Goal: Task Accomplishment & Management: Use online tool/utility

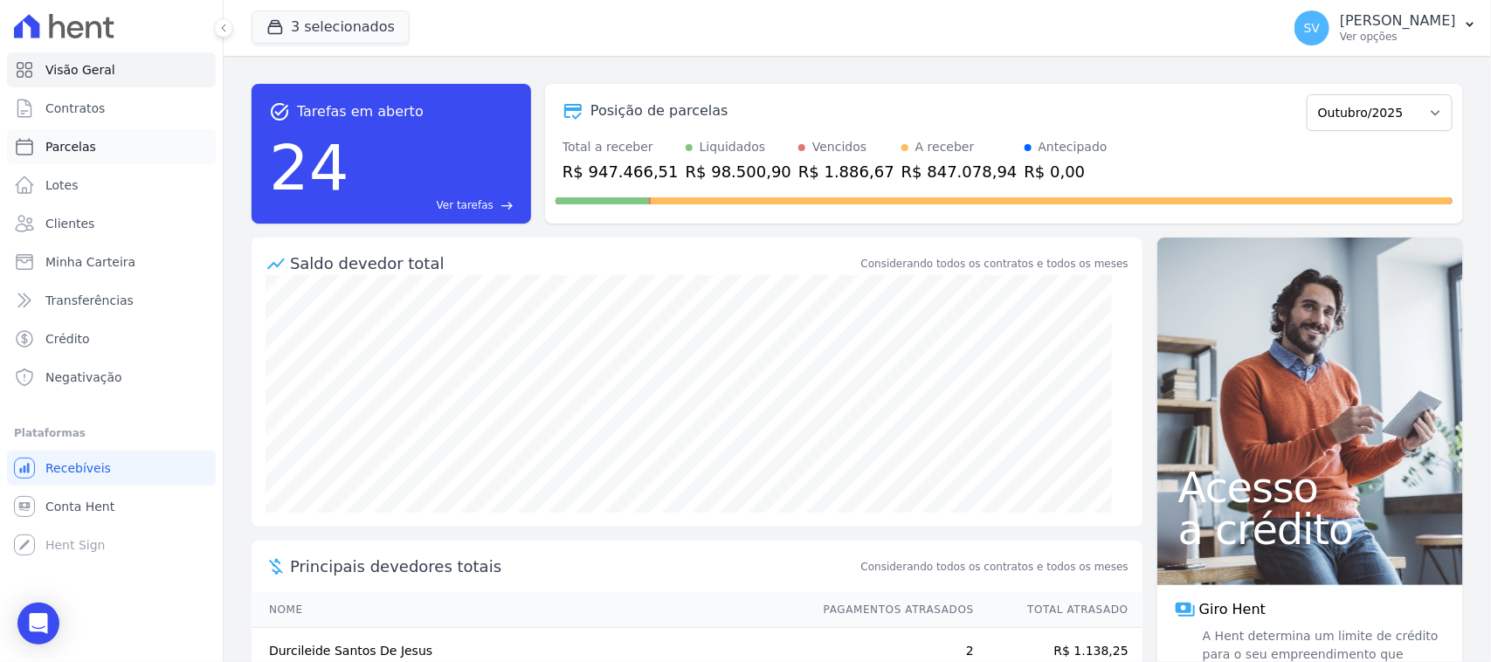
click at [166, 150] on link "Parcelas" at bounding box center [111, 146] width 209 height 35
select select
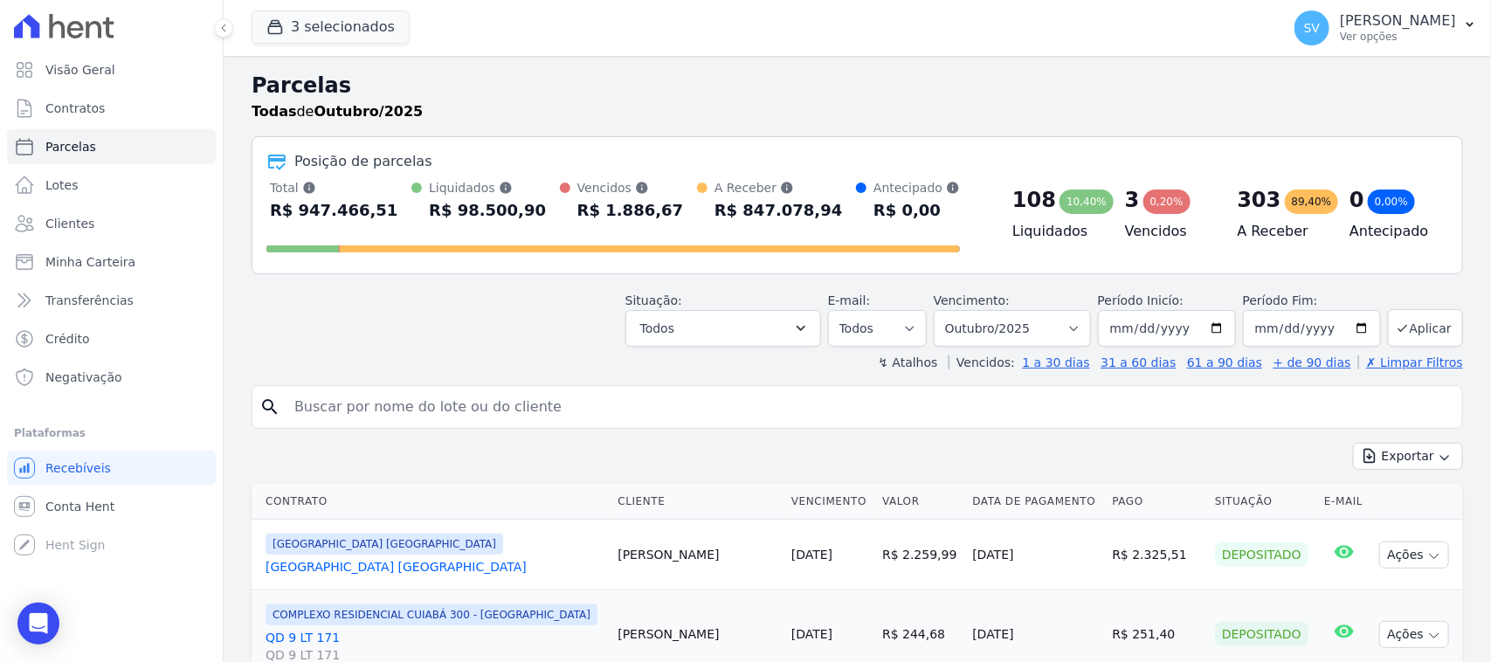
click at [569, 404] on input "search" at bounding box center [869, 407] width 1171 height 35
paste input "[PERSON_NAME]"
type input "RAYSSA [PERSON_NAME]"
select select
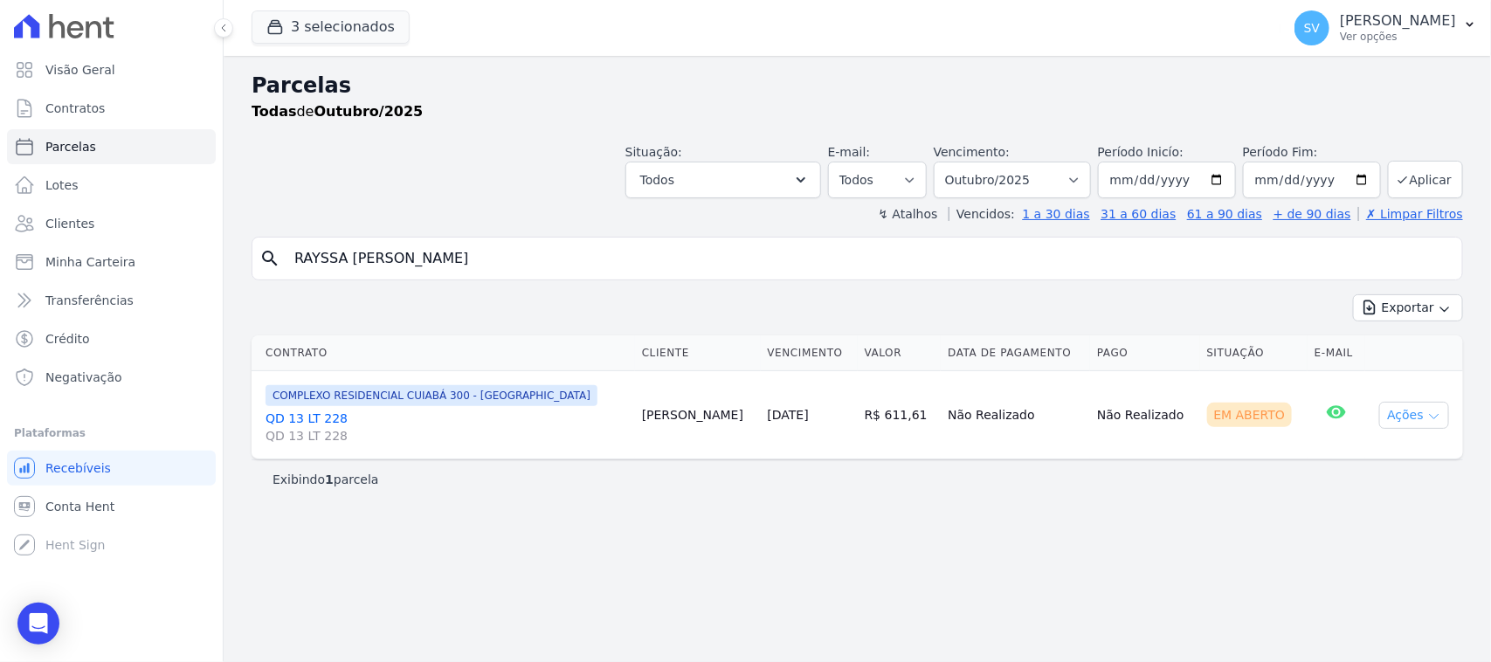
click at [1400, 426] on button "Ações" at bounding box center [1414, 415] width 70 height 27
click at [1377, 464] on link "Ver boleto" at bounding box center [1407, 455] width 168 height 32
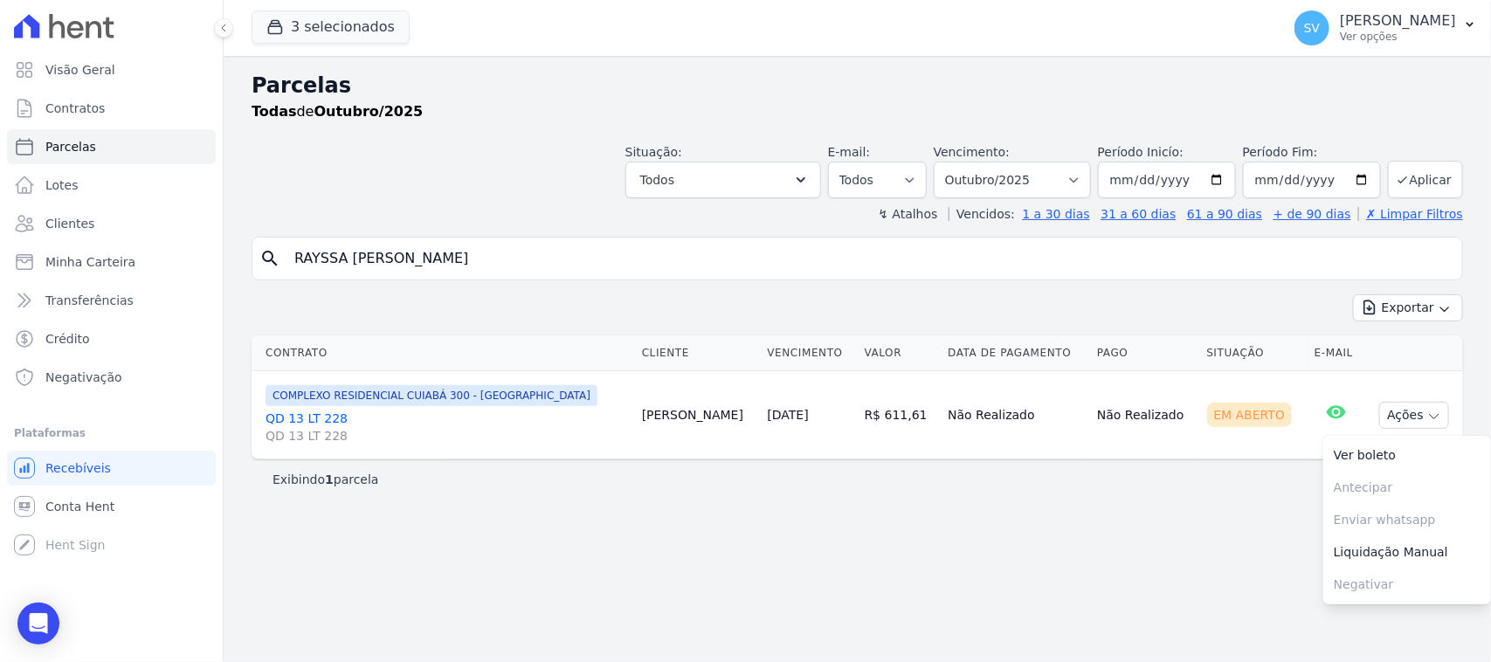
drag, startPoint x: 426, startPoint y: 260, endPoint x: 308, endPoint y: 267, distance: 118.1
click at [308, 267] on input "RAYSSA [PERSON_NAME]" at bounding box center [869, 258] width 1171 height 35
click at [508, 153] on div "Situação: Agendado Em Aberto Pago Processando Cancelado Vencido Transferindo De…" at bounding box center [857, 167] width 1211 height 62
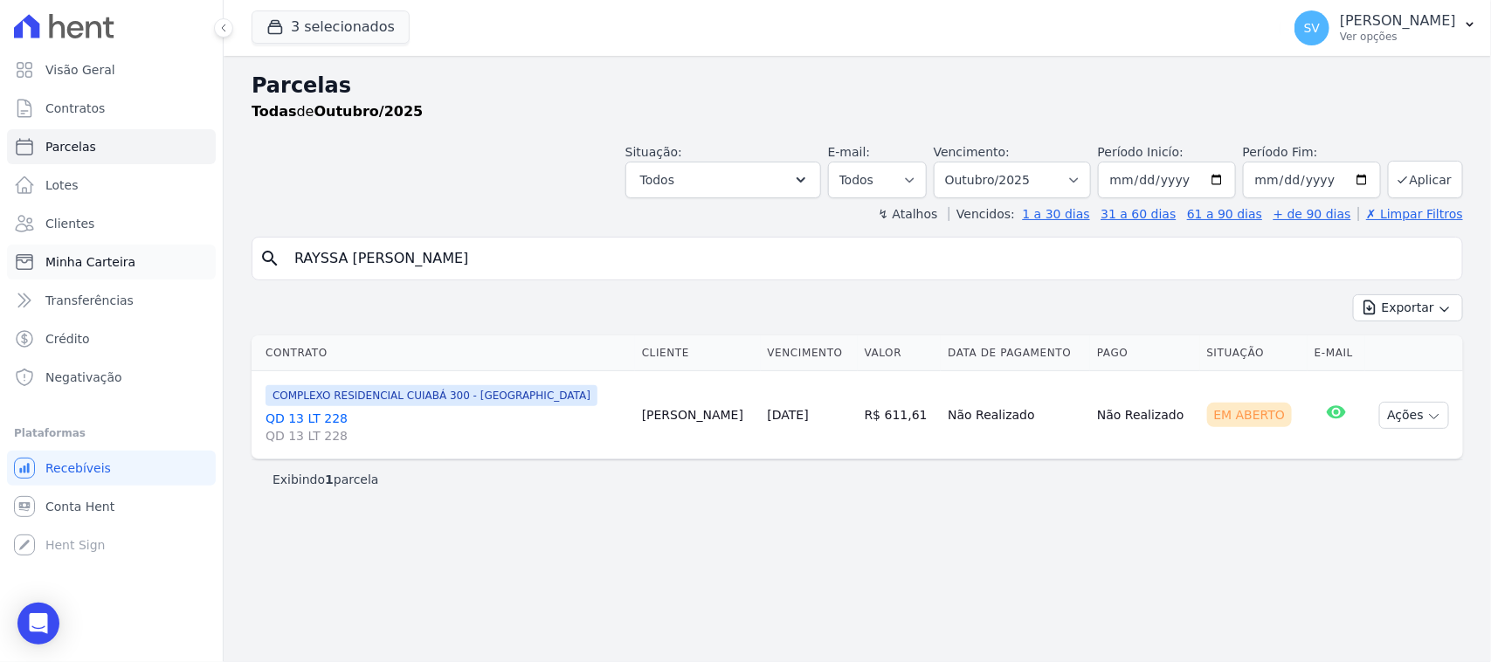
drag, startPoint x: 543, startPoint y: 258, endPoint x: 202, endPoint y: 245, distance: 341.7
click at [202, 245] on div "Visão Geral Contratos [GEOGRAPHIC_DATA] Lotes Clientes Minha Carteira Transferê…" at bounding box center [745, 331] width 1491 height 662
paste input "[PERSON_NAME]"
type input "[PERSON_NAME]"
select select
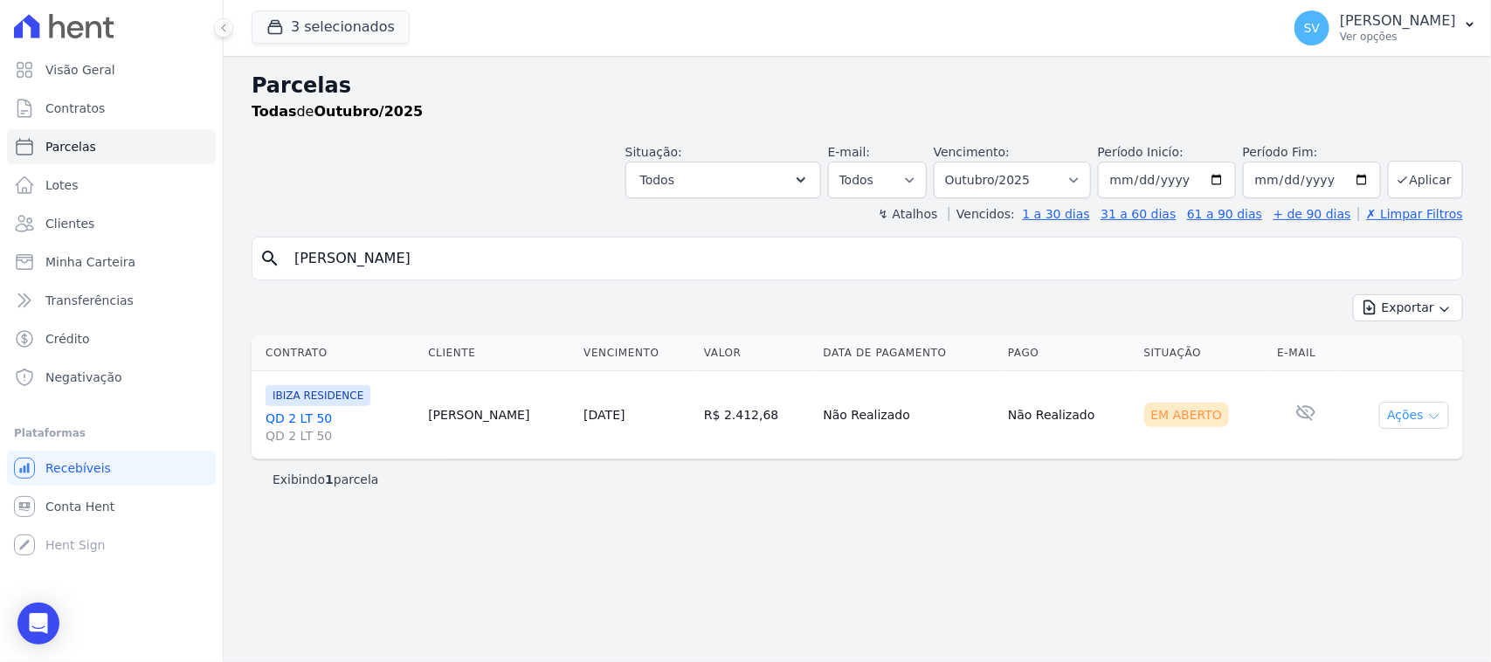
click at [1394, 412] on button "Ações" at bounding box center [1414, 415] width 70 height 27
click at [1365, 468] on link "Ver boleto" at bounding box center [1407, 455] width 168 height 32
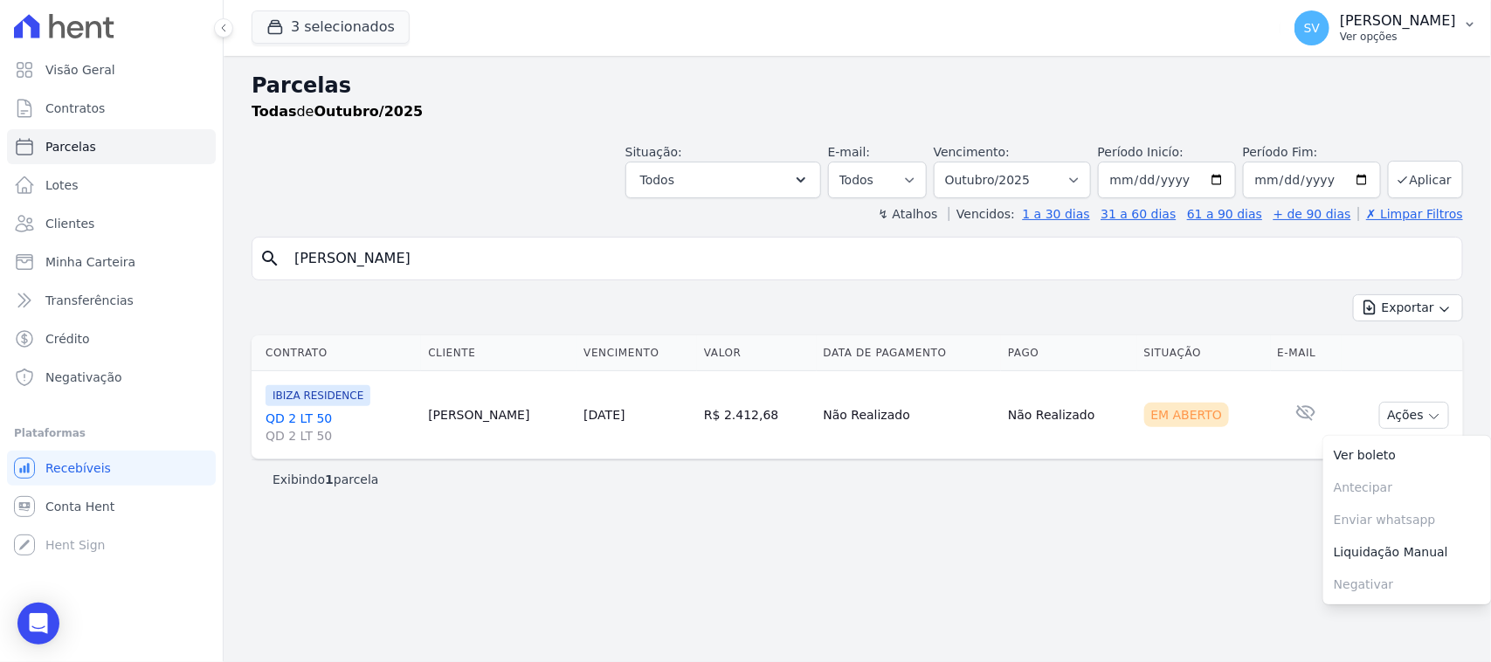
click at [1340, 41] on p "Ver opções" at bounding box center [1398, 37] width 116 height 14
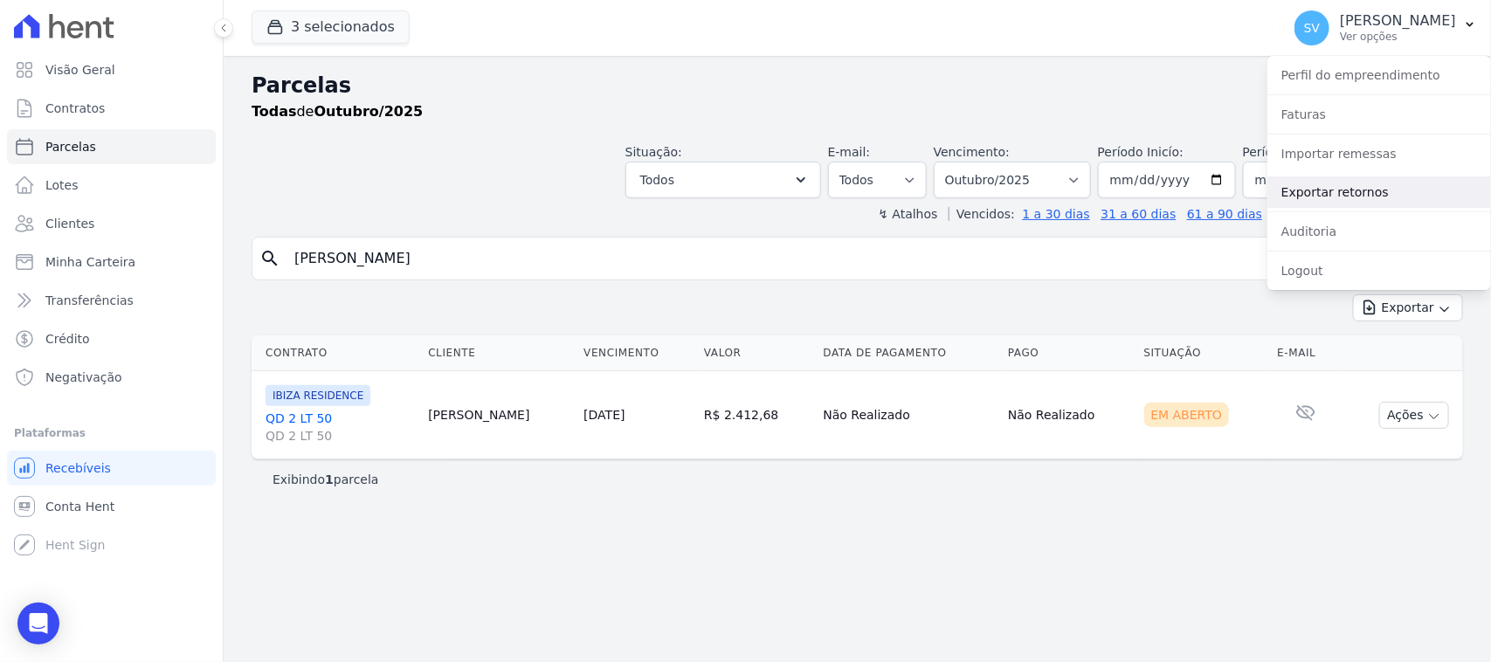
click at [1322, 188] on link "Exportar retornos" at bounding box center [1379, 191] width 224 height 31
click at [1337, 188] on link "Exportar retornos" at bounding box center [1379, 191] width 224 height 31
click at [1348, 190] on link "Exportar retornos" at bounding box center [1379, 191] width 224 height 31
click at [1348, 192] on link "Exportar retornos" at bounding box center [1379, 191] width 224 height 31
click at [479, 103] on div "Todas de Outubro/2025" at bounding box center [857, 111] width 1211 height 21
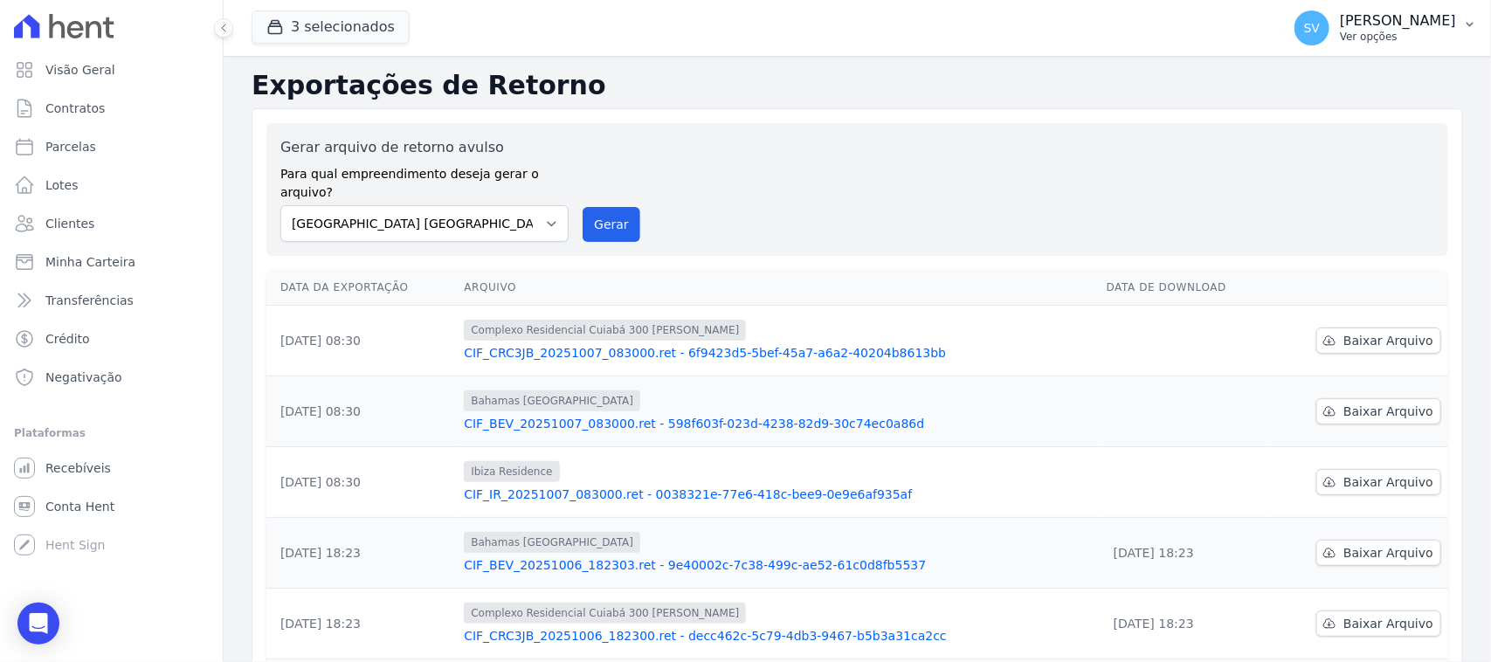
drag, startPoint x: 1315, startPoint y: 15, endPoint x: 1342, endPoint y: 100, distance: 89.8
click at [1340, 16] on p "[PERSON_NAME]" at bounding box center [1398, 20] width 116 height 17
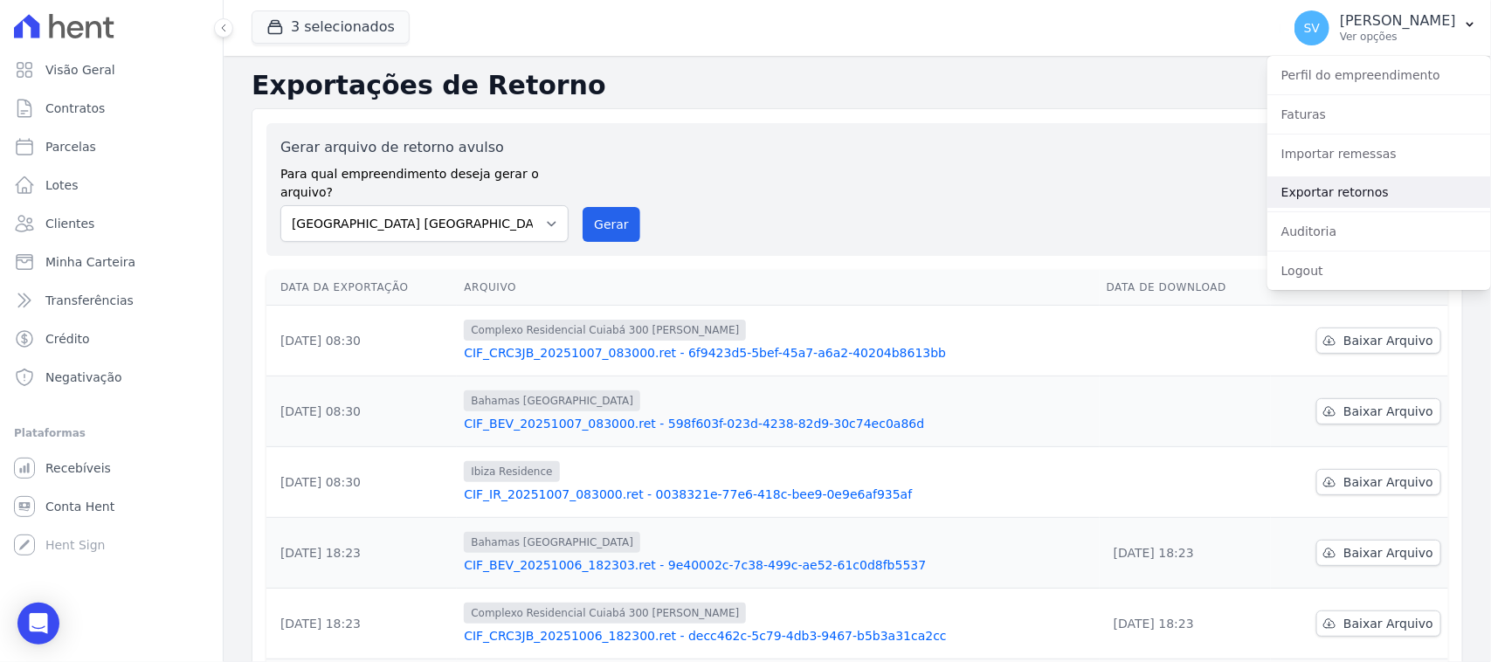
click at [1355, 183] on link "Exportar retornos" at bounding box center [1379, 191] width 224 height 31
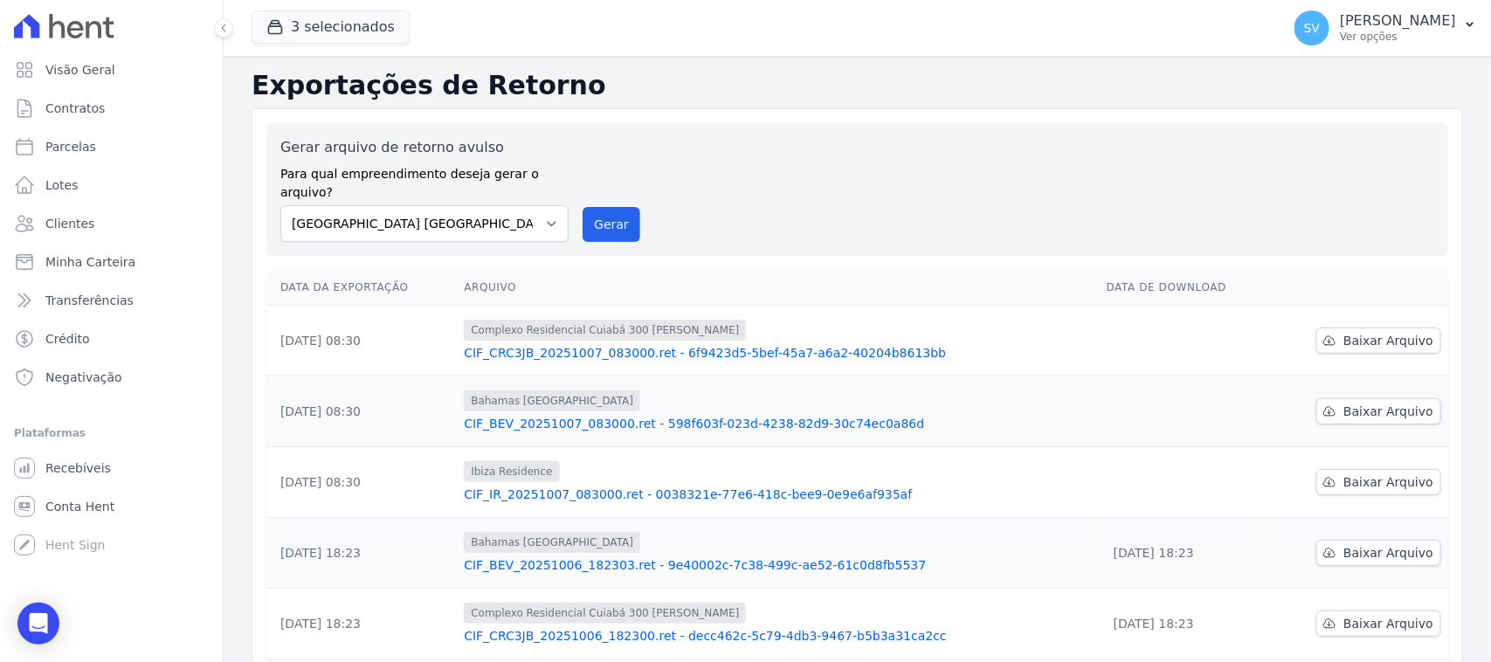
click at [1340, 24] on p "[PERSON_NAME]" at bounding box center [1398, 20] width 116 height 17
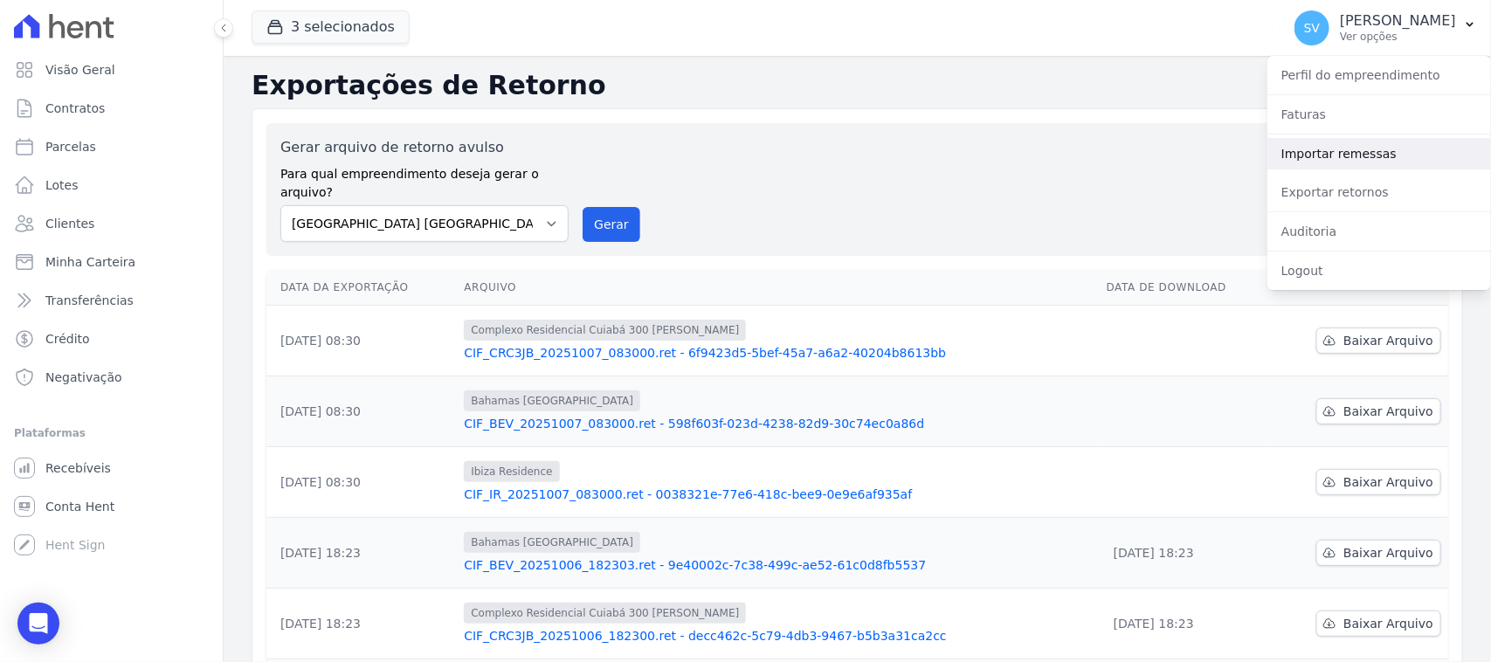
click at [1354, 142] on link "Importar remessas" at bounding box center [1379, 153] width 224 height 31
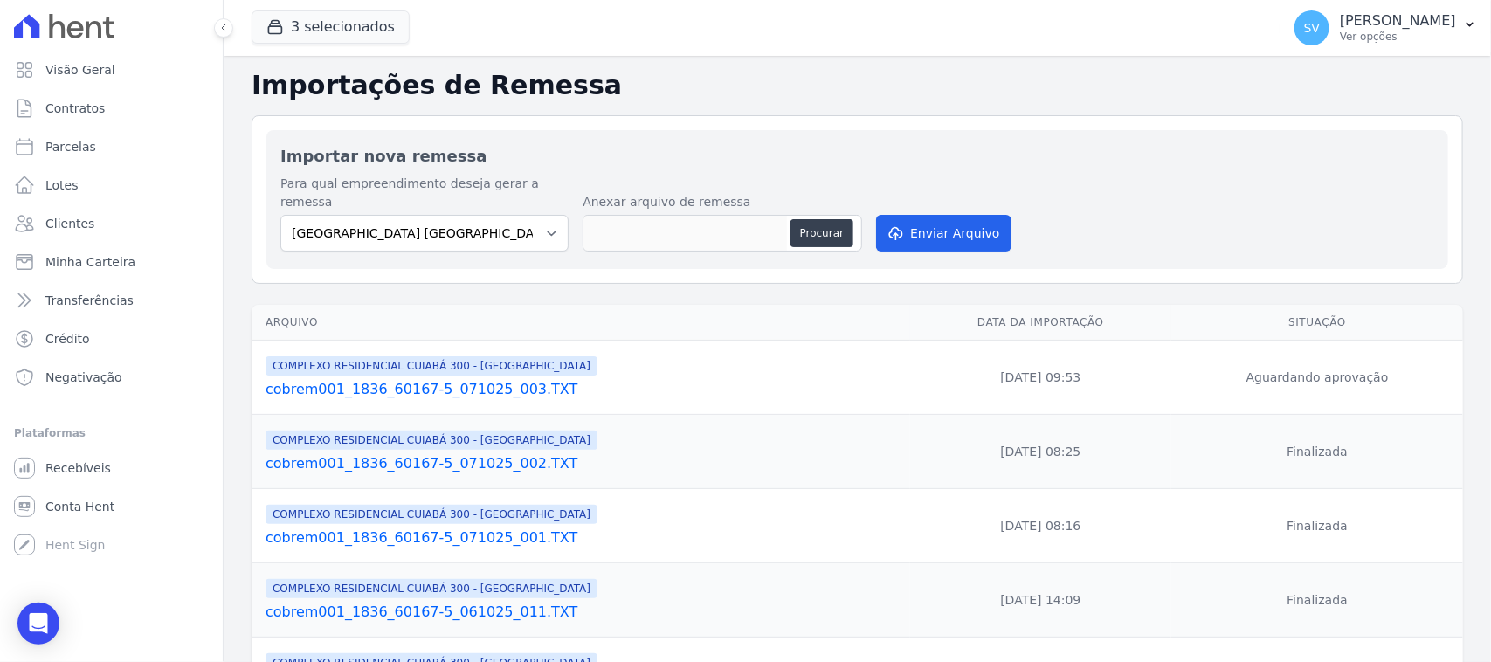
click at [474, 172] on div "Importar nova remessa Para qual empreendimento deseja gerar a remessa [GEOGRAPH…" at bounding box center [857, 199] width 1182 height 139
click at [494, 228] on select "[GEOGRAPHIC_DATA] COMPLEXO RESIDENCIAL [GEOGRAPHIC_DATA] 300 - [GEOGRAPHIC_DATA…" at bounding box center [424, 233] width 288 height 37
select select "a999329b-d322-46c5-b2df-9163b092fb9b"
click at [280, 215] on select "[GEOGRAPHIC_DATA] COMPLEXO RESIDENCIAL [GEOGRAPHIC_DATA] 300 - [GEOGRAPHIC_DATA…" at bounding box center [424, 233] width 288 height 37
click at [804, 219] on button "Procurar" at bounding box center [821, 233] width 63 height 28
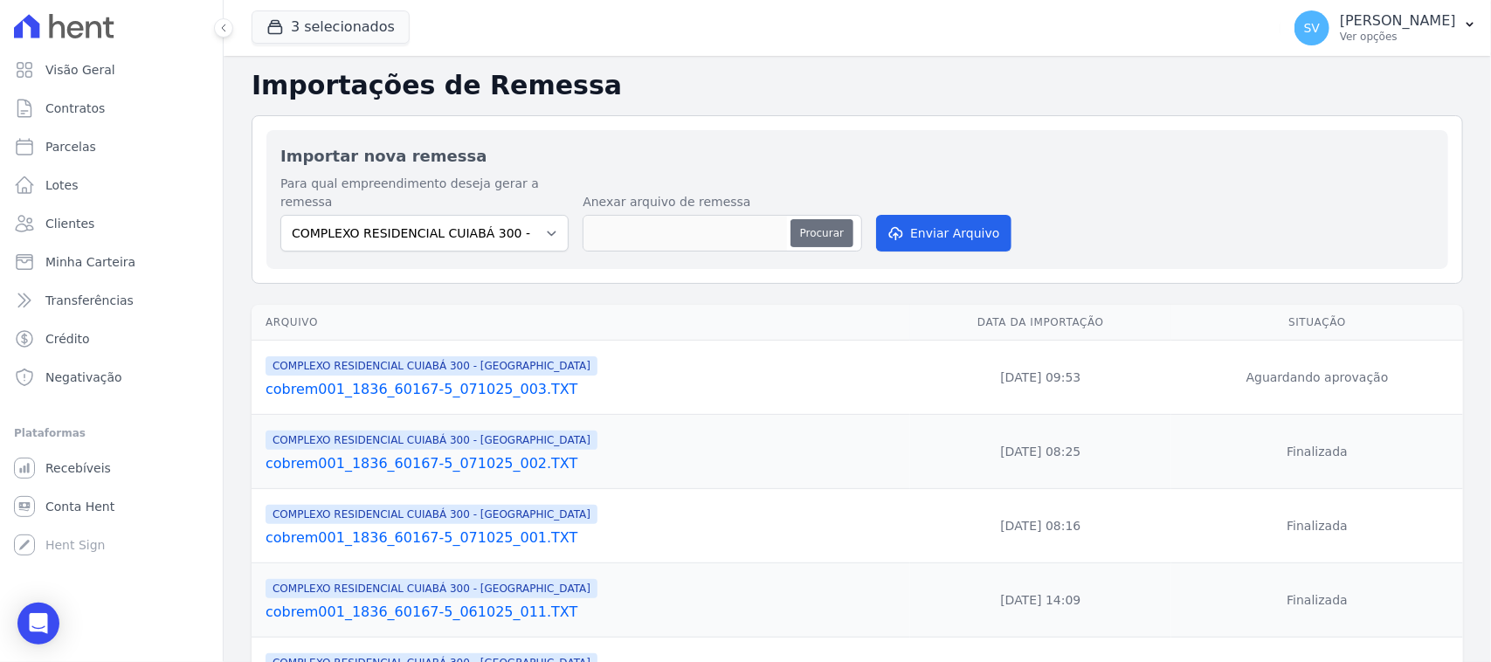
type input "cobrem001_1836_60167-5_071025_004.TXT"
drag, startPoint x: 959, startPoint y: 225, endPoint x: 1006, endPoint y: 269, distance: 64.3
click at [959, 224] on button "Enviar Arquivo" at bounding box center [943, 233] width 135 height 37
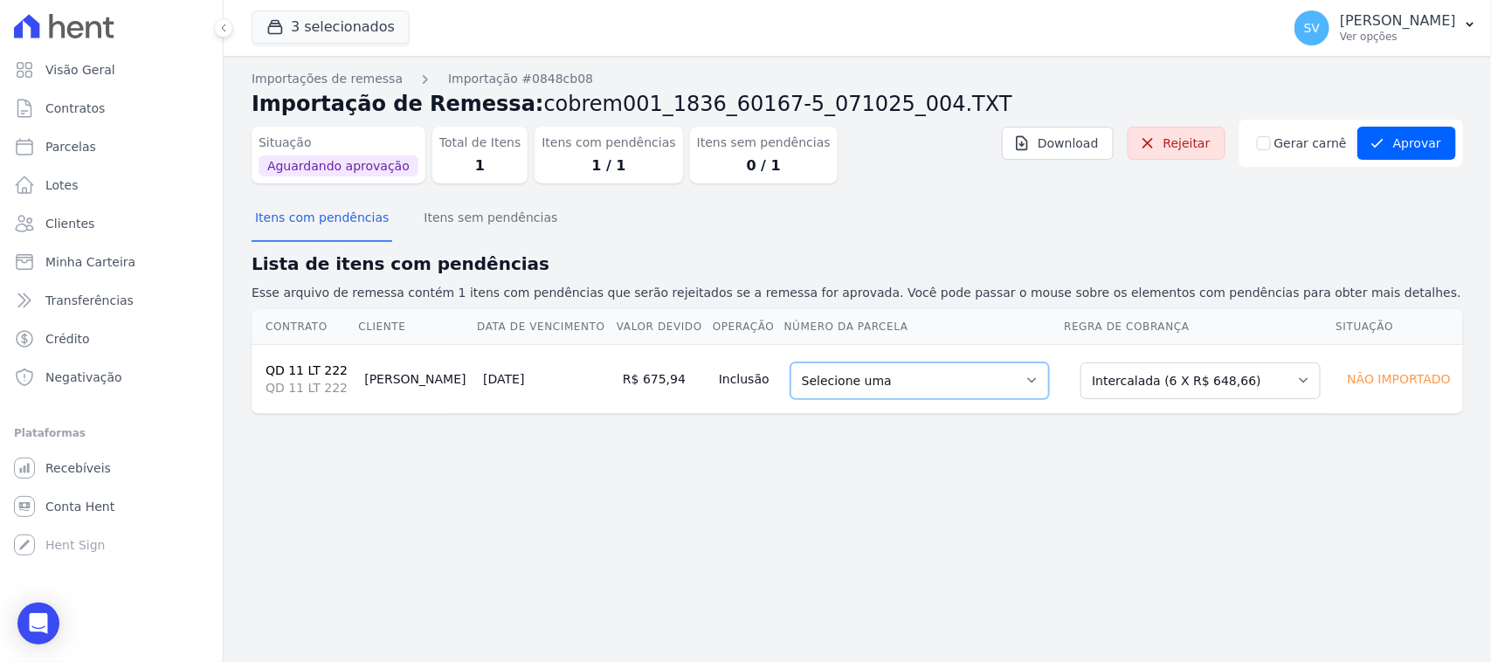
click at [887, 376] on select "Selecione uma 1 - 15/06/2025 - R$ 637,19 - Agendado 4 - 15/09/2025 - R$ 648,66 …" at bounding box center [919, 380] width 259 height 37
click at [498, 216] on button "Itens sem pendências" at bounding box center [490, 219] width 141 height 45
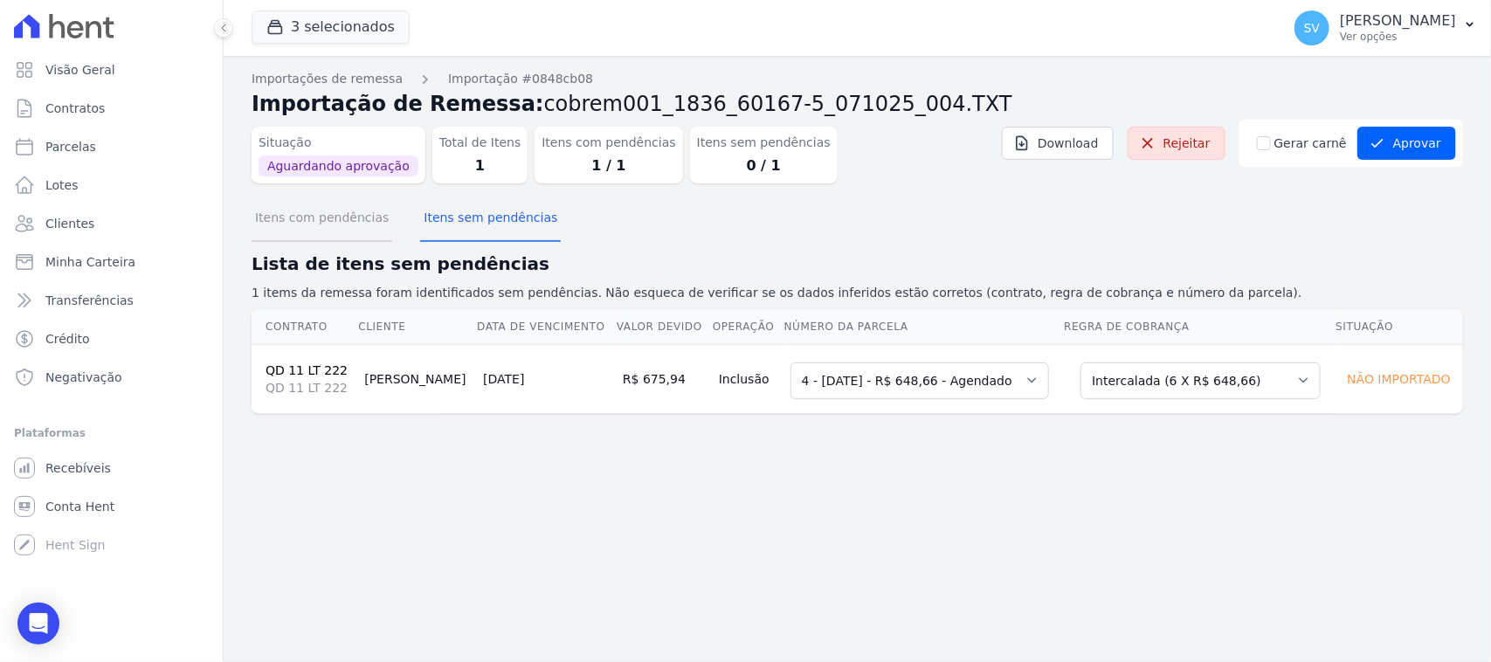
click at [332, 232] on button "Itens com pendências" at bounding box center [322, 219] width 141 height 45
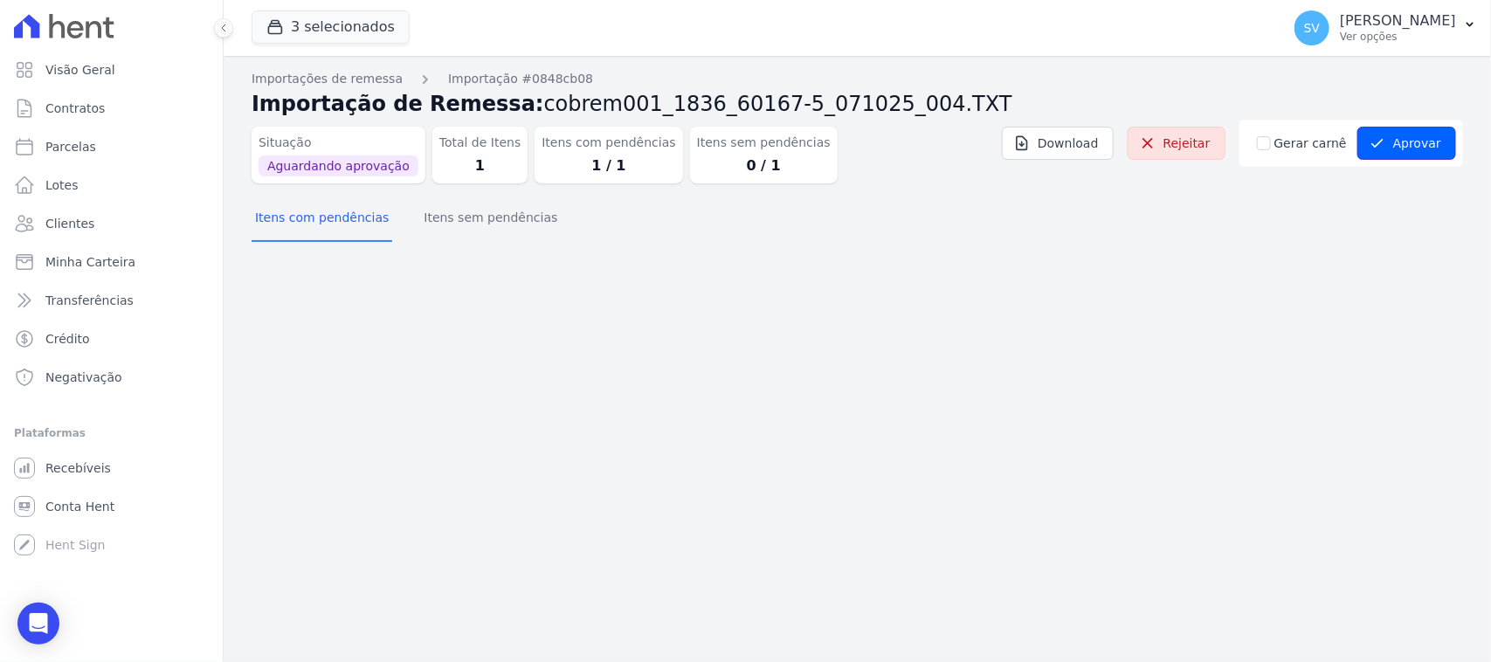
click at [1411, 140] on button "Aprovar" at bounding box center [1406, 143] width 99 height 33
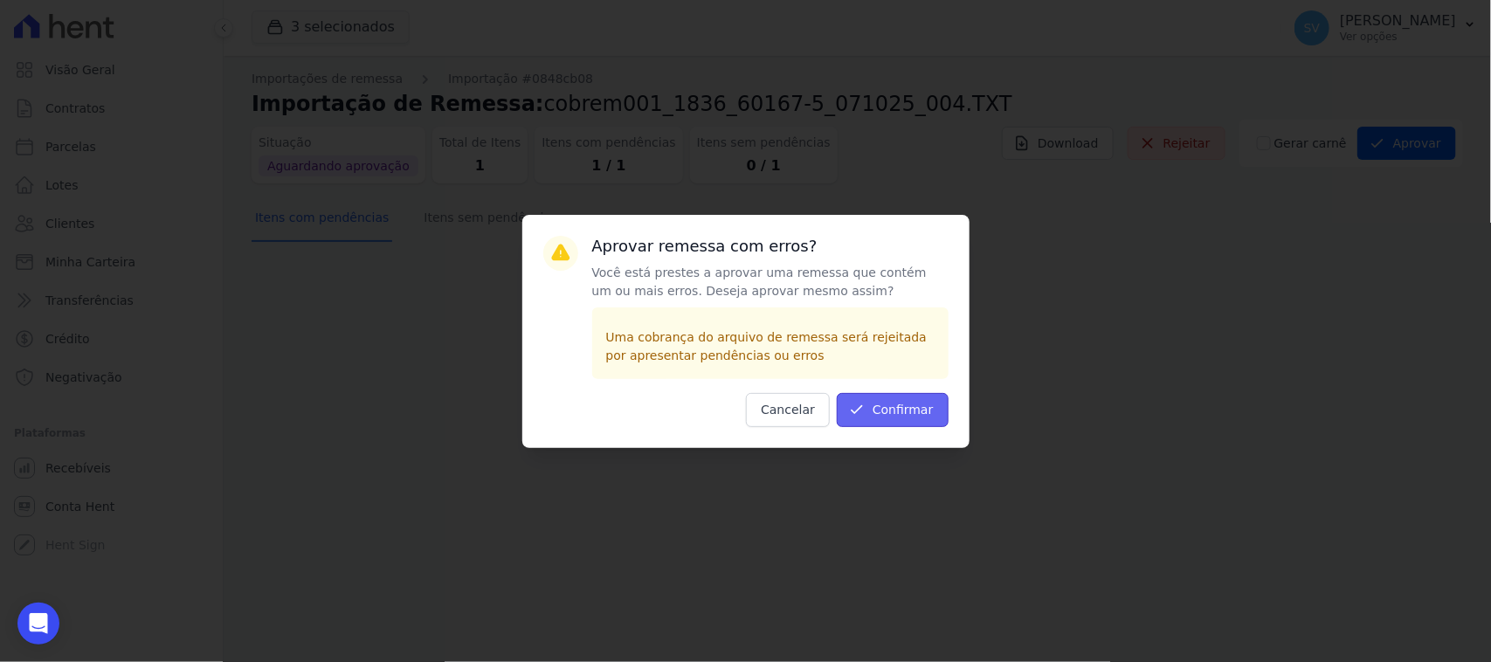
click at [896, 412] on button "Confirmar" at bounding box center [893, 410] width 112 height 34
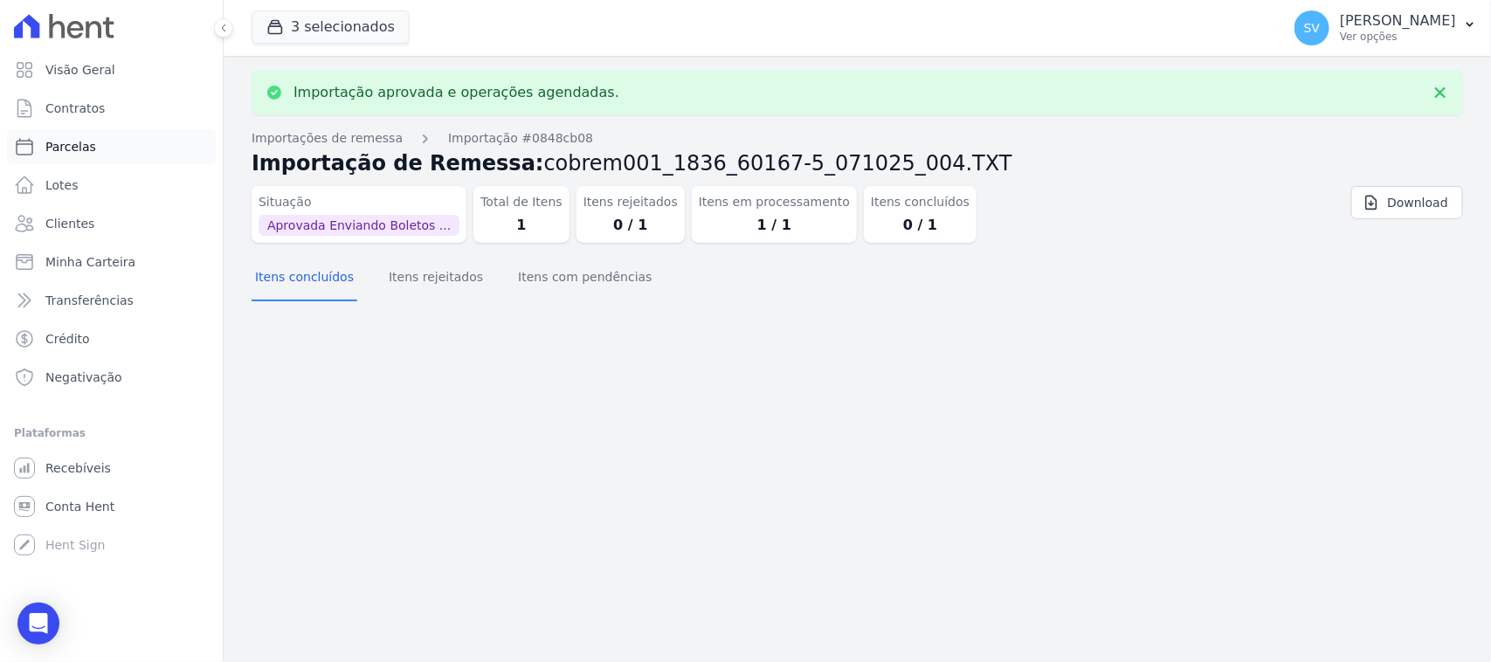
click at [135, 146] on link "Parcelas" at bounding box center [111, 146] width 209 height 35
select select
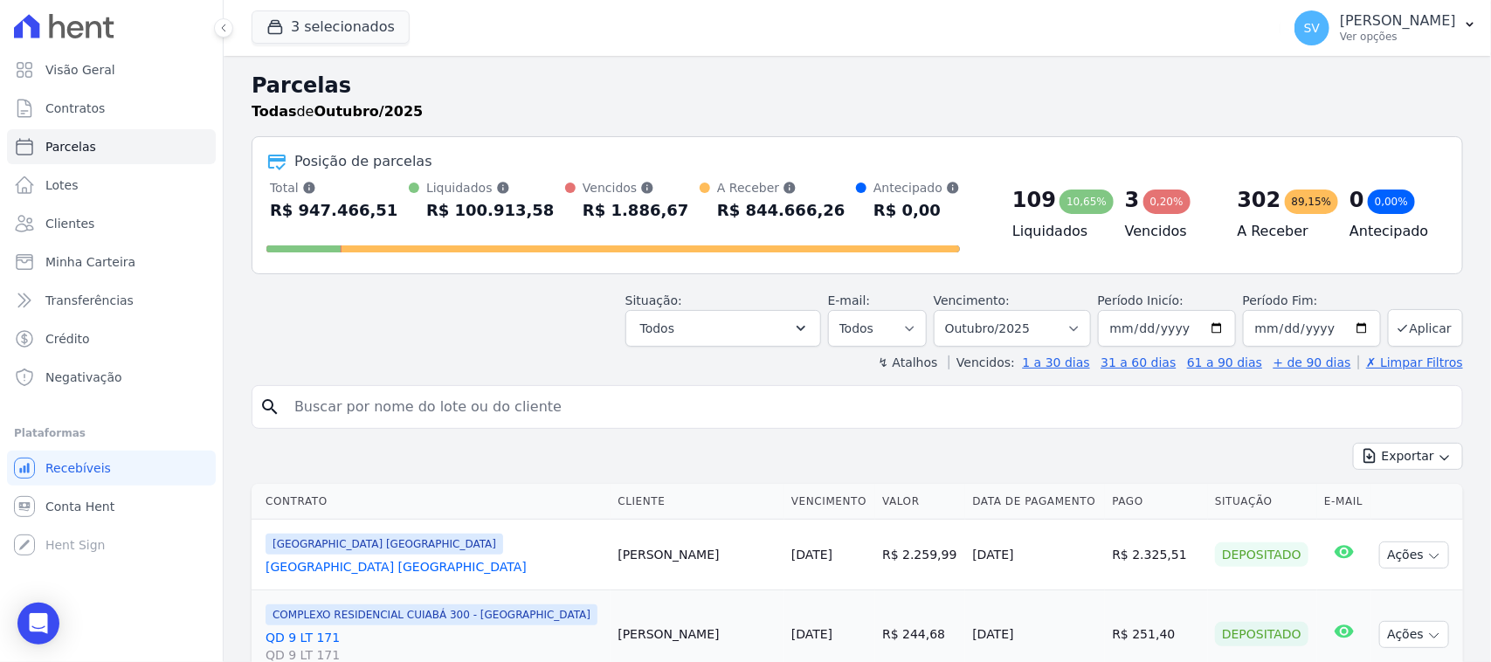
click at [502, 403] on input "search" at bounding box center [869, 407] width 1171 height 35
paste input "Carlos Arruda David"
type input "CARLOS ARRUDA DAVID"
select select
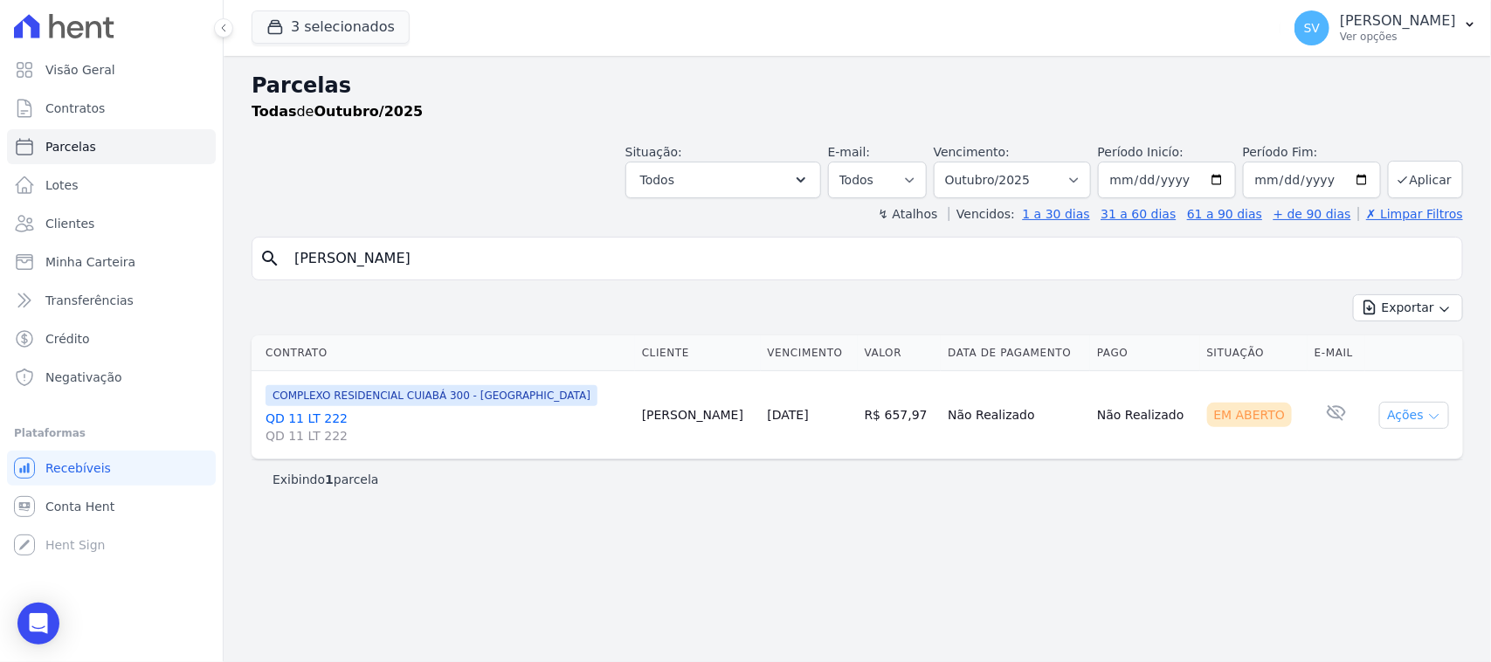
drag, startPoint x: 1413, startPoint y: 426, endPoint x: 1416, endPoint y: 411, distance: 15.9
click at [1413, 424] on button "Ações" at bounding box center [1414, 415] width 70 height 27
click at [1418, 418] on button "Ações" at bounding box center [1414, 415] width 70 height 27
click at [1421, 419] on button "Ações" at bounding box center [1414, 415] width 70 height 27
click at [1380, 456] on link "Ver boleto" at bounding box center [1407, 455] width 168 height 32
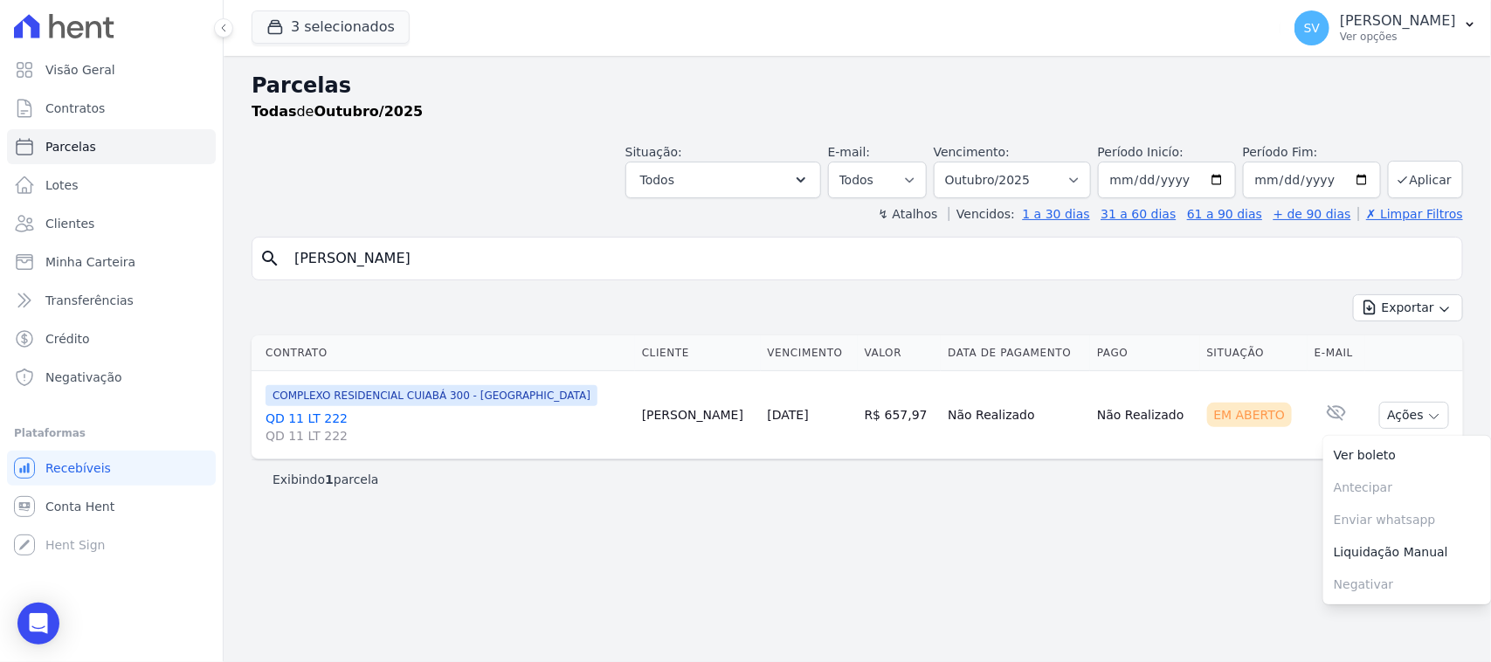
click at [1046, 592] on div "Parcelas Todas de Outubro/2025 Situação: Agendado Em Aberto Pago Processando Ca…" at bounding box center [857, 359] width 1267 height 606
